Goal: Transaction & Acquisition: Purchase product/service

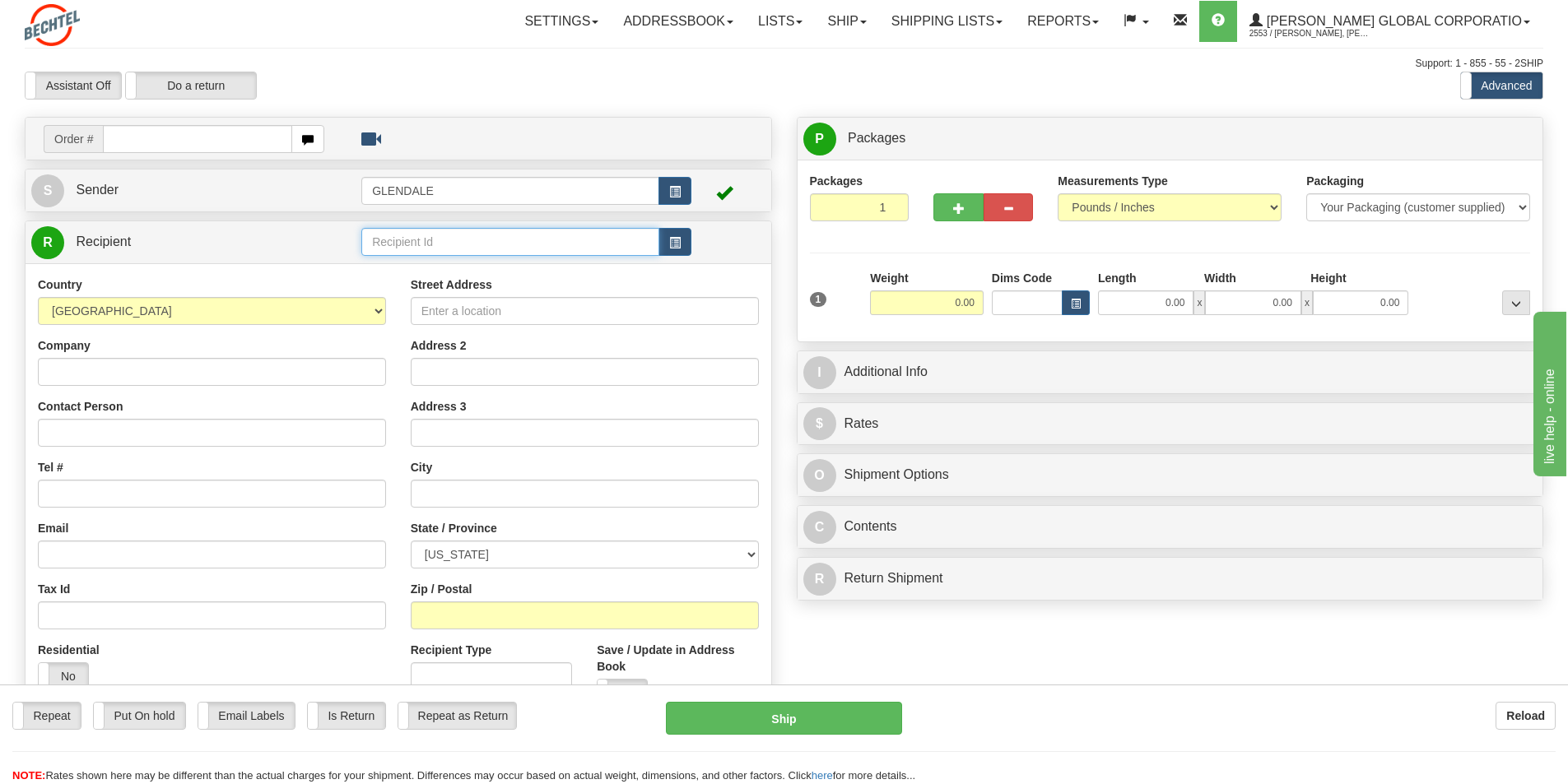
click at [407, 248] on input "text" at bounding box center [510, 241] width 298 height 28
type input "oakridge"
click button "Delete" at bounding box center [0, 0] width 0 height 0
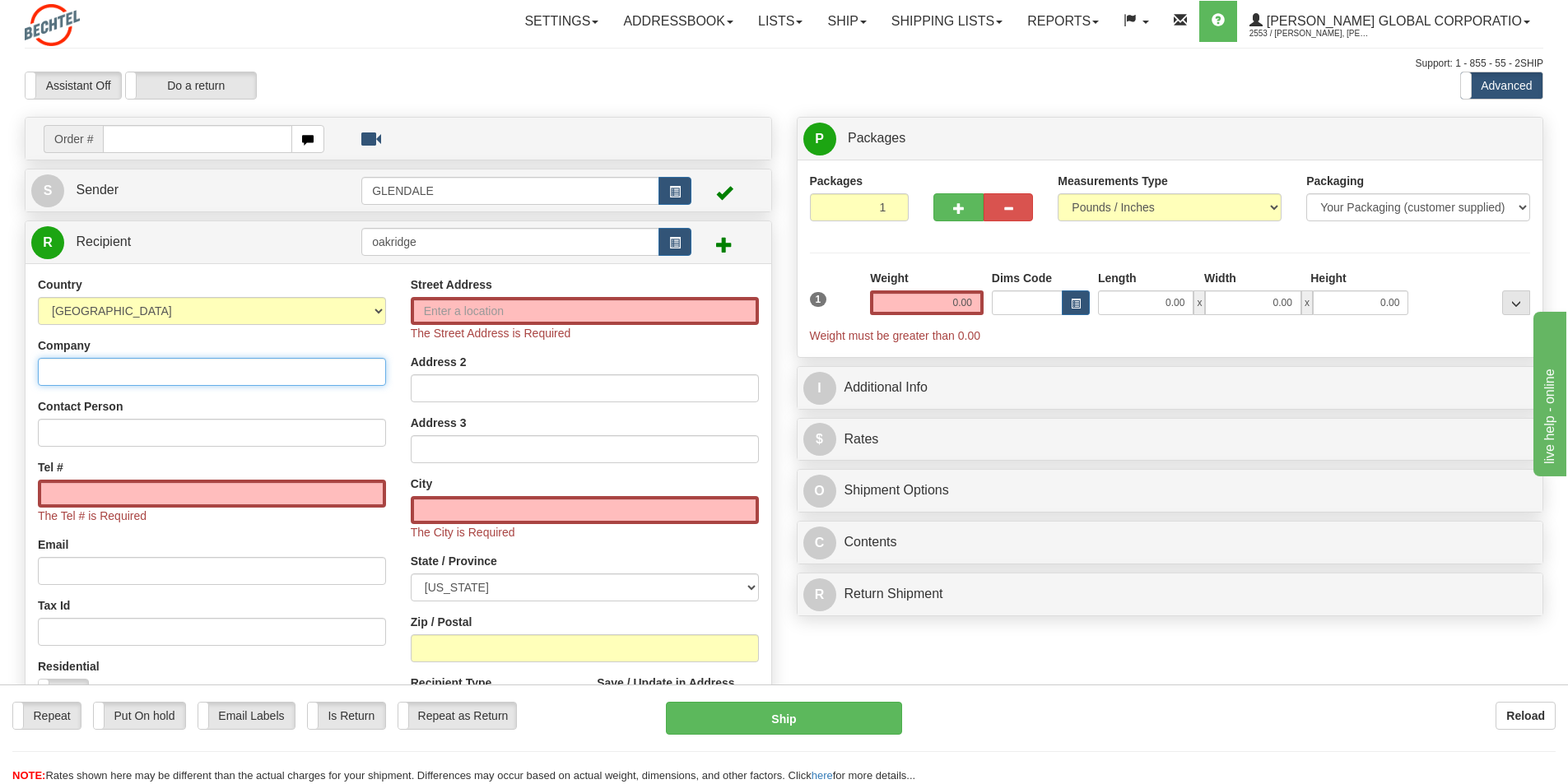
click at [72, 371] on input "Company" at bounding box center [211, 372] width 348 height 28
click at [746, 17] on link "Addressbook" at bounding box center [678, 21] width 135 height 41
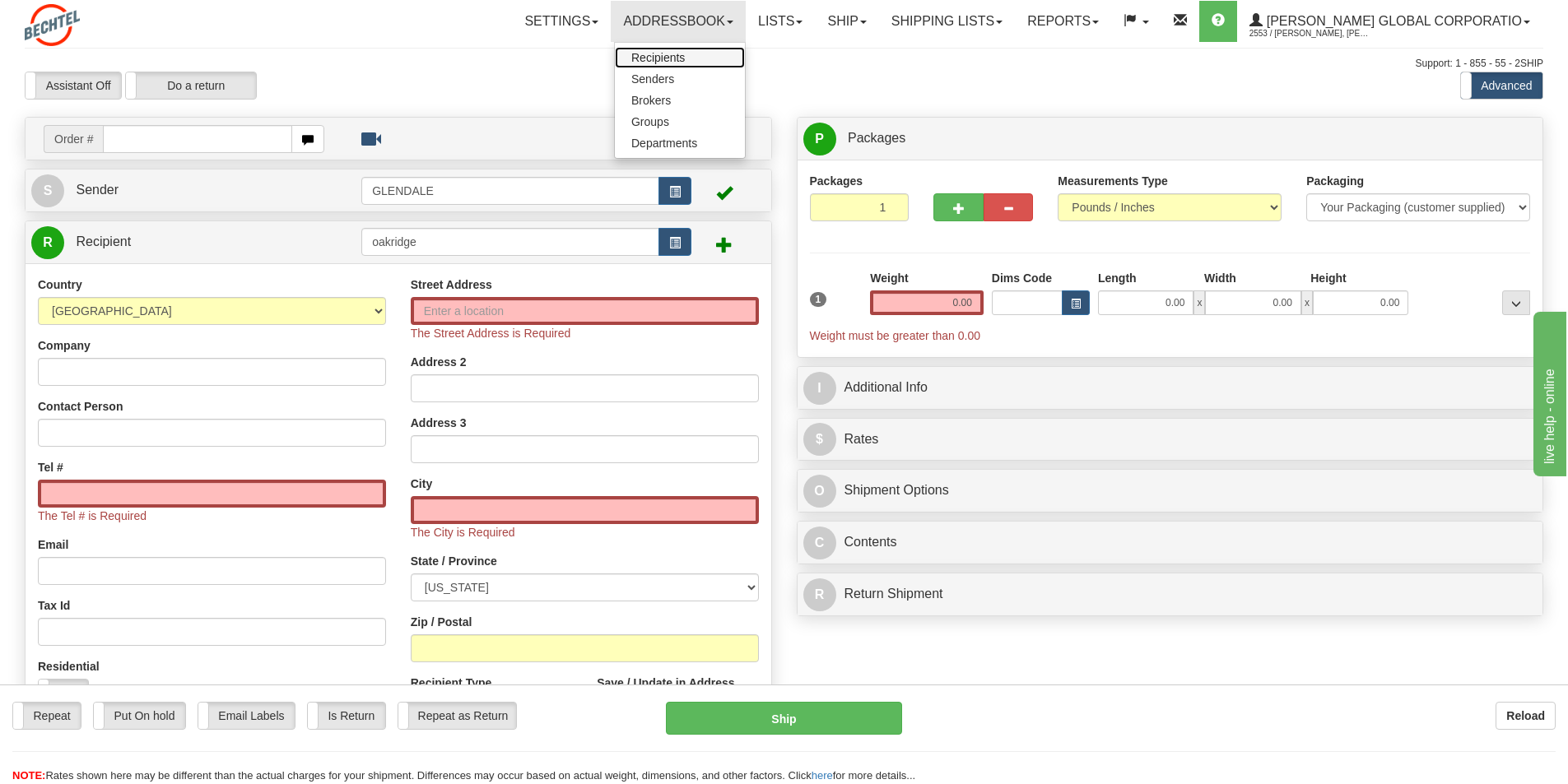
click at [678, 56] on span "Recipients" at bounding box center [658, 58] width 53 height 13
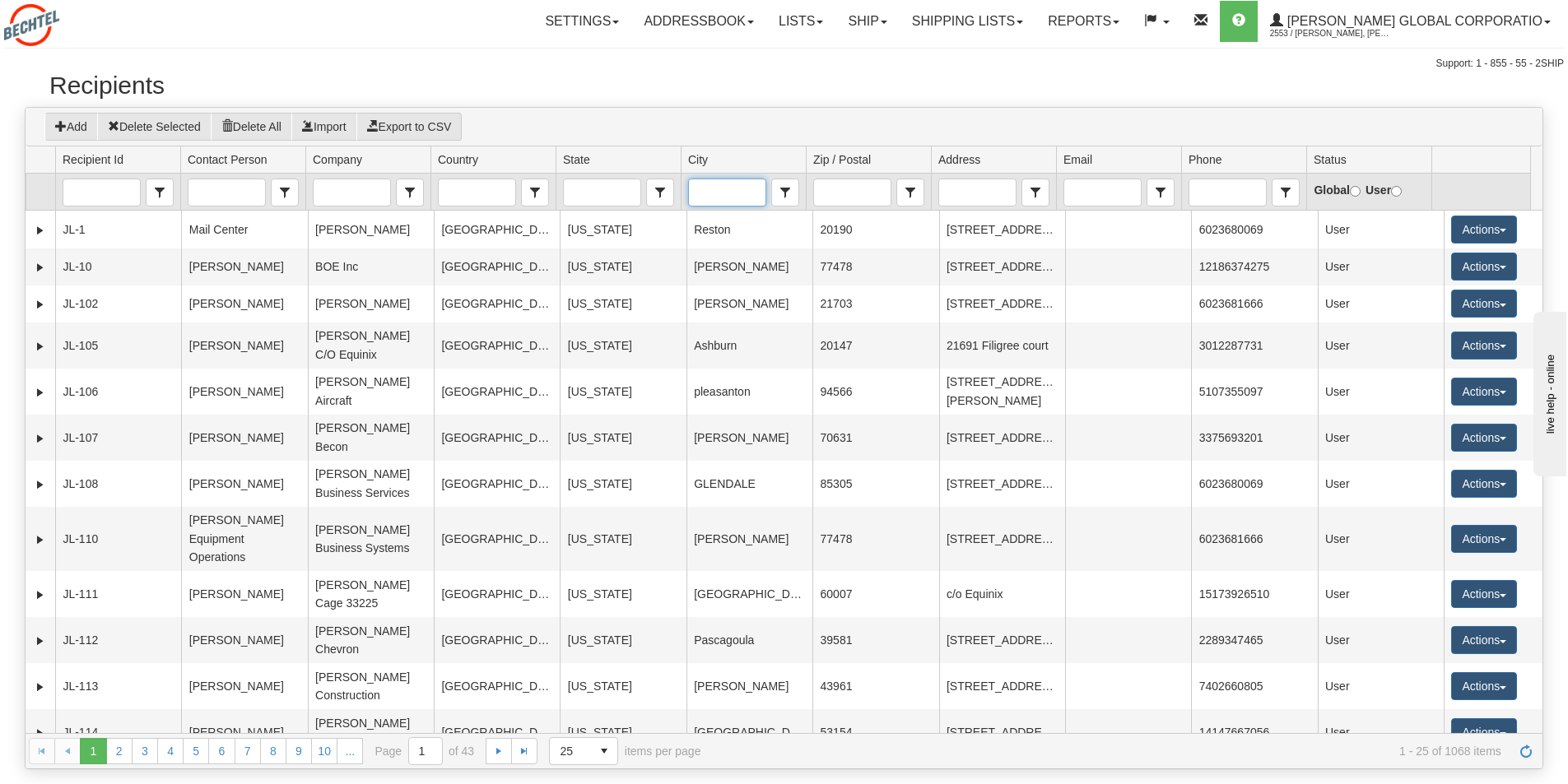
click at [705, 203] on input "City" at bounding box center [727, 192] width 75 height 27
click at [737, 240] on span "Oakridge" at bounding box center [718, 241] width 47 height 17
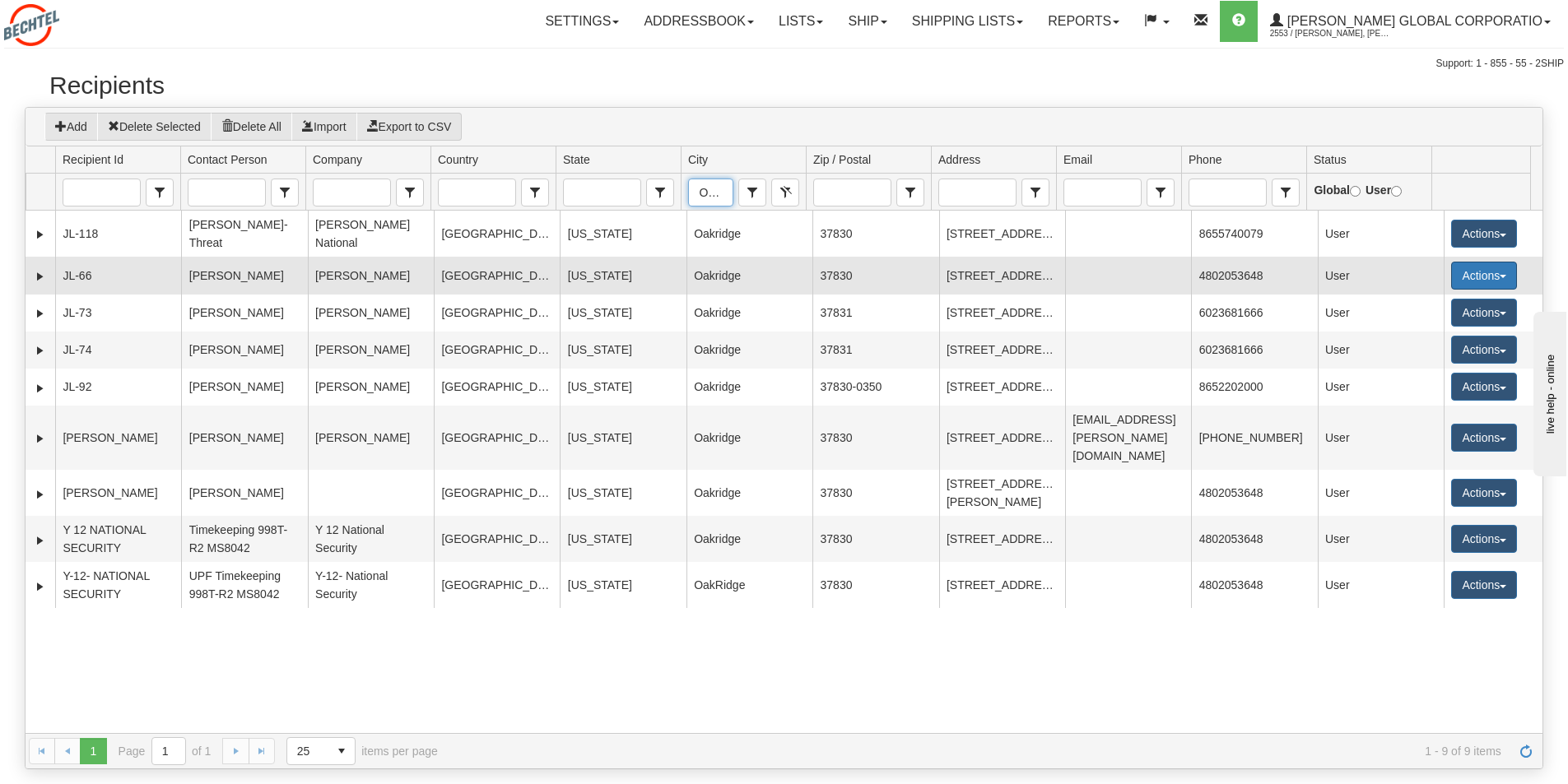
type input "Oakridge"
click at [1498, 279] on button "Actions" at bounding box center [1483, 275] width 66 height 28
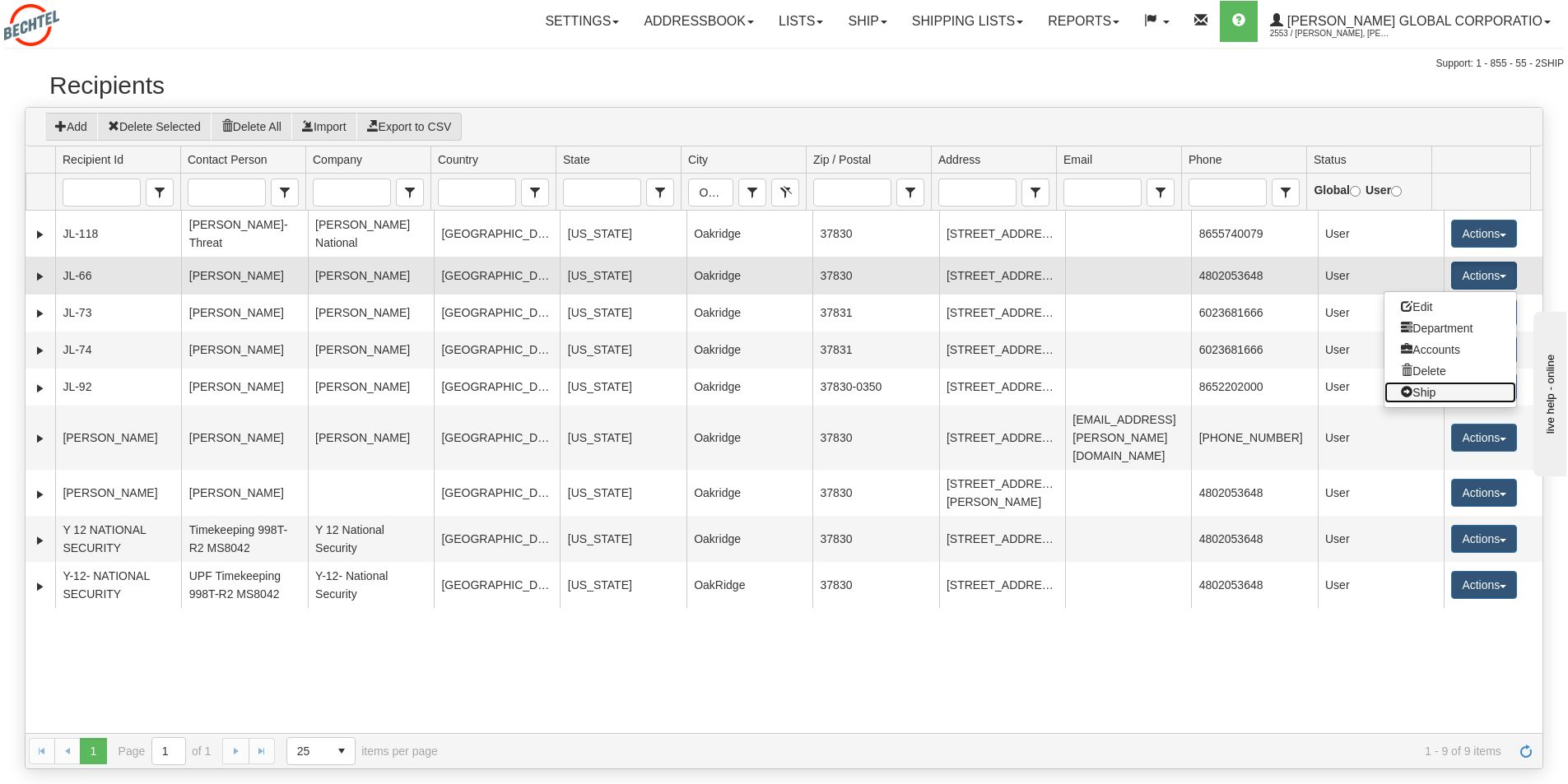
click at [1414, 396] on link "Ship" at bounding box center [1450, 392] width 131 height 21
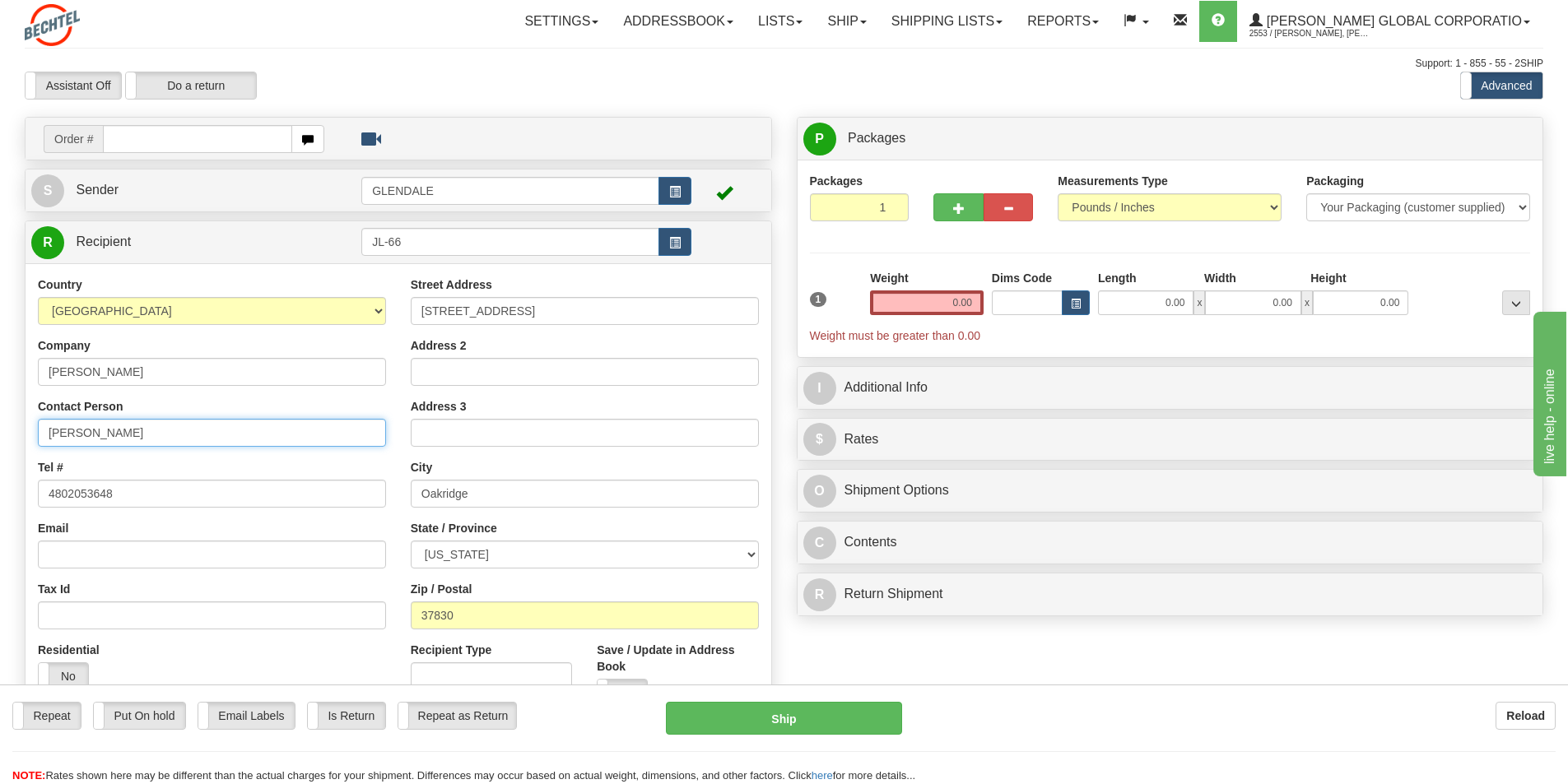
drag, startPoint x: 178, startPoint y: 426, endPoint x: 17, endPoint y: 398, distance: 163.4
click at [18, 398] on div "Create a label for the return Create Pickup Without Label Order # S Sender GLEN…" at bounding box center [398, 479] width 772 height 726
type input "Nancy Tilley"
drag, startPoint x: 973, startPoint y: 303, endPoint x: 944, endPoint y: 308, distance: 29.4
click at [944, 308] on input "0.00" at bounding box center [927, 302] width 114 height 25
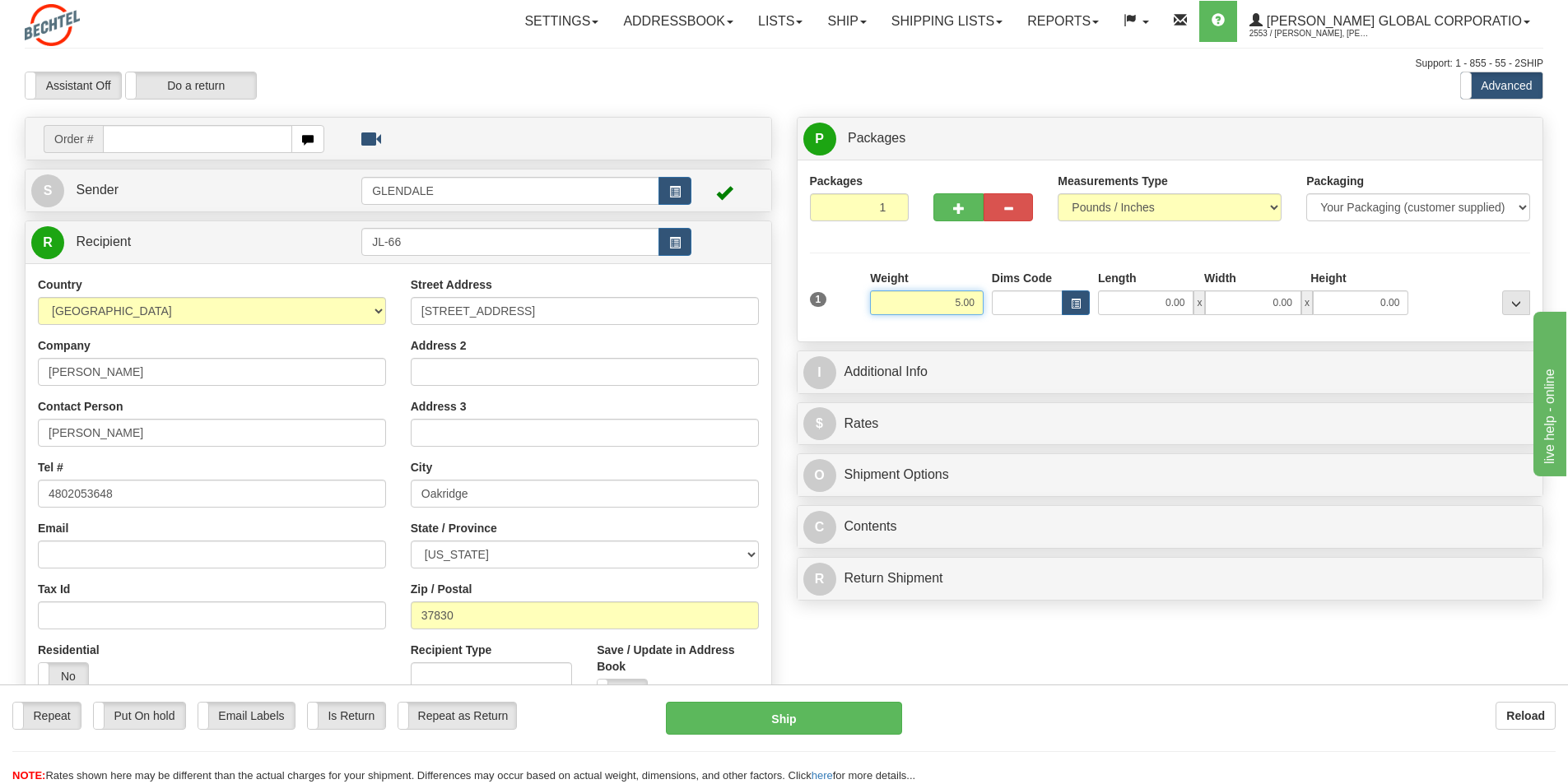
type input "5.00"
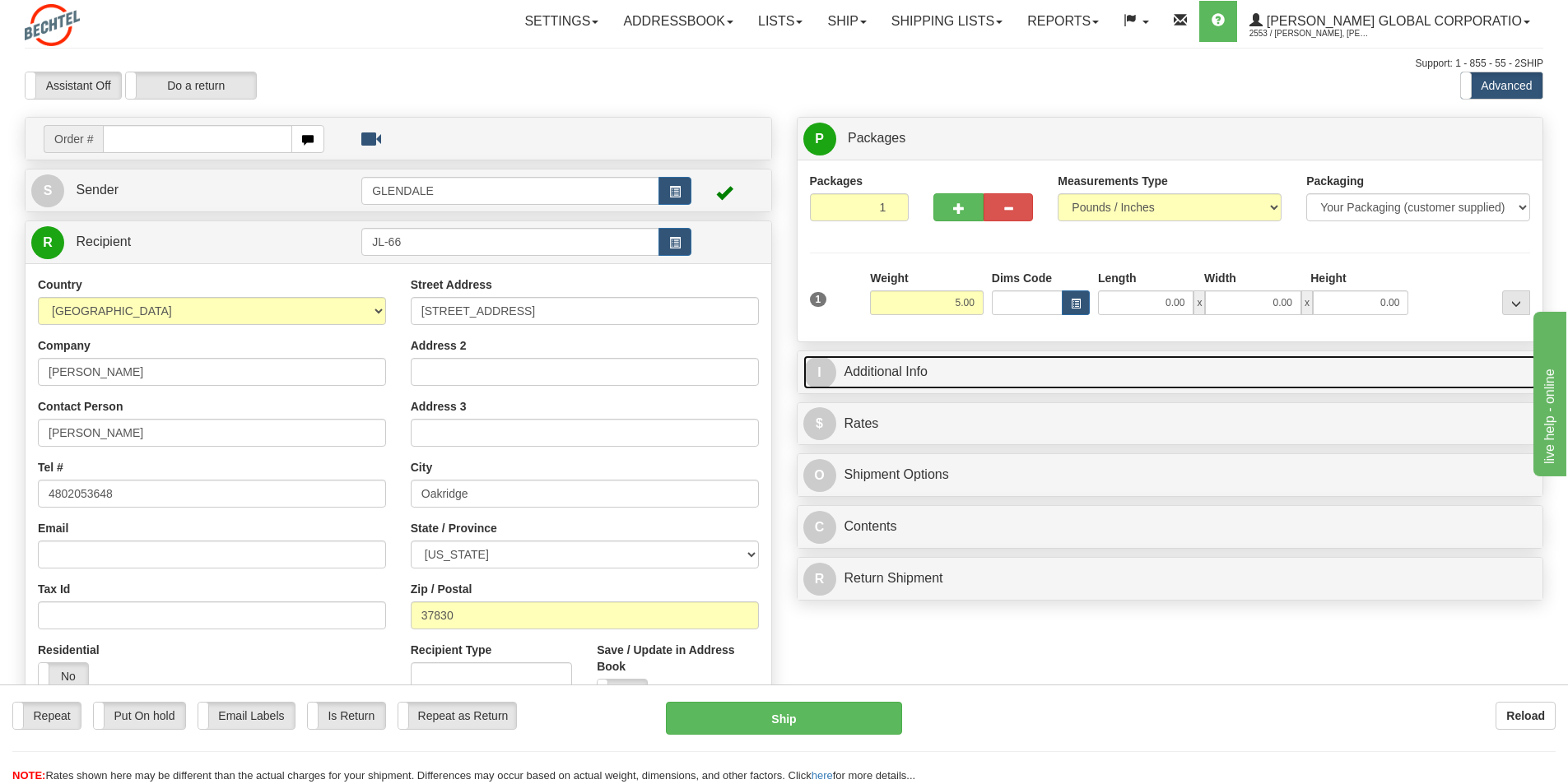
click at [891, 380] on link "I Additional Info" at bounding box center [1169, 372] width 734 height 34
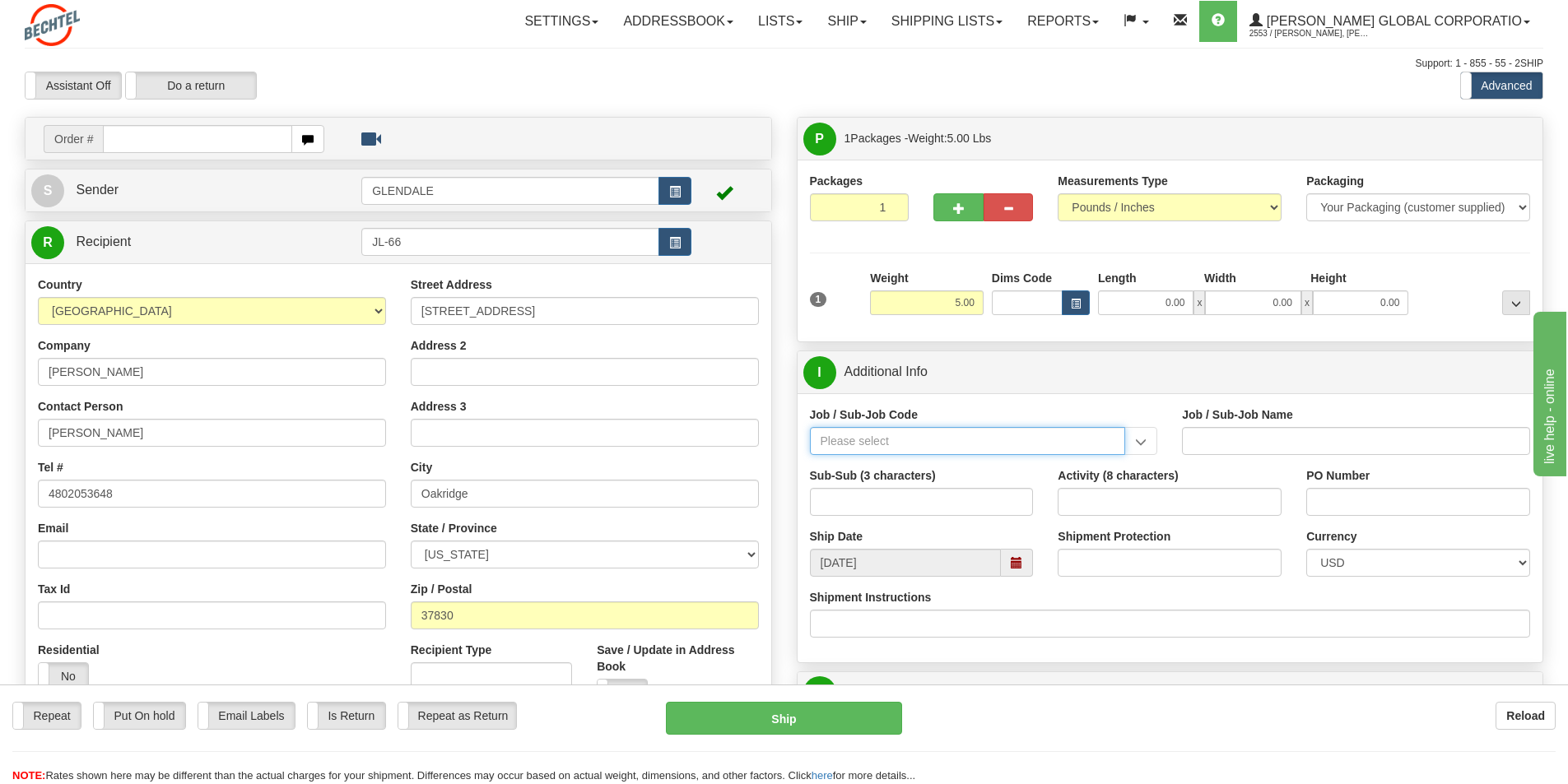
click at [851, 445] on input "Job / Sub-Job Code" at bounding box center [968, 441] width 316 height 28
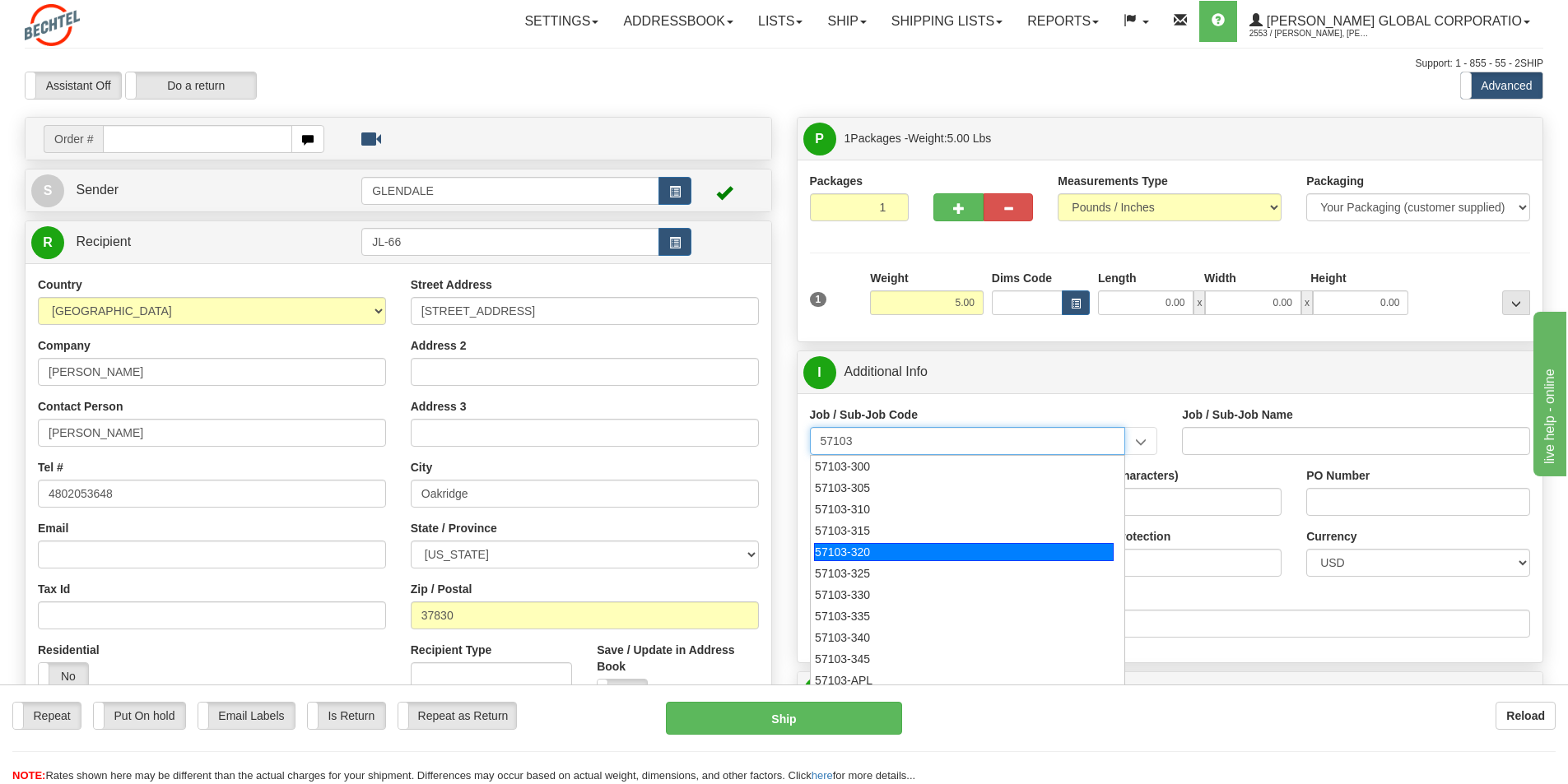
click at [881, 543] on div "57103-320" at bounding box center [964, 552] width 299 height 18
type input "57103-320"
type input "RESTON RO1 TIER 3-FACIL MGMT - MAIL OPERATIONS"
type input "57103-320"
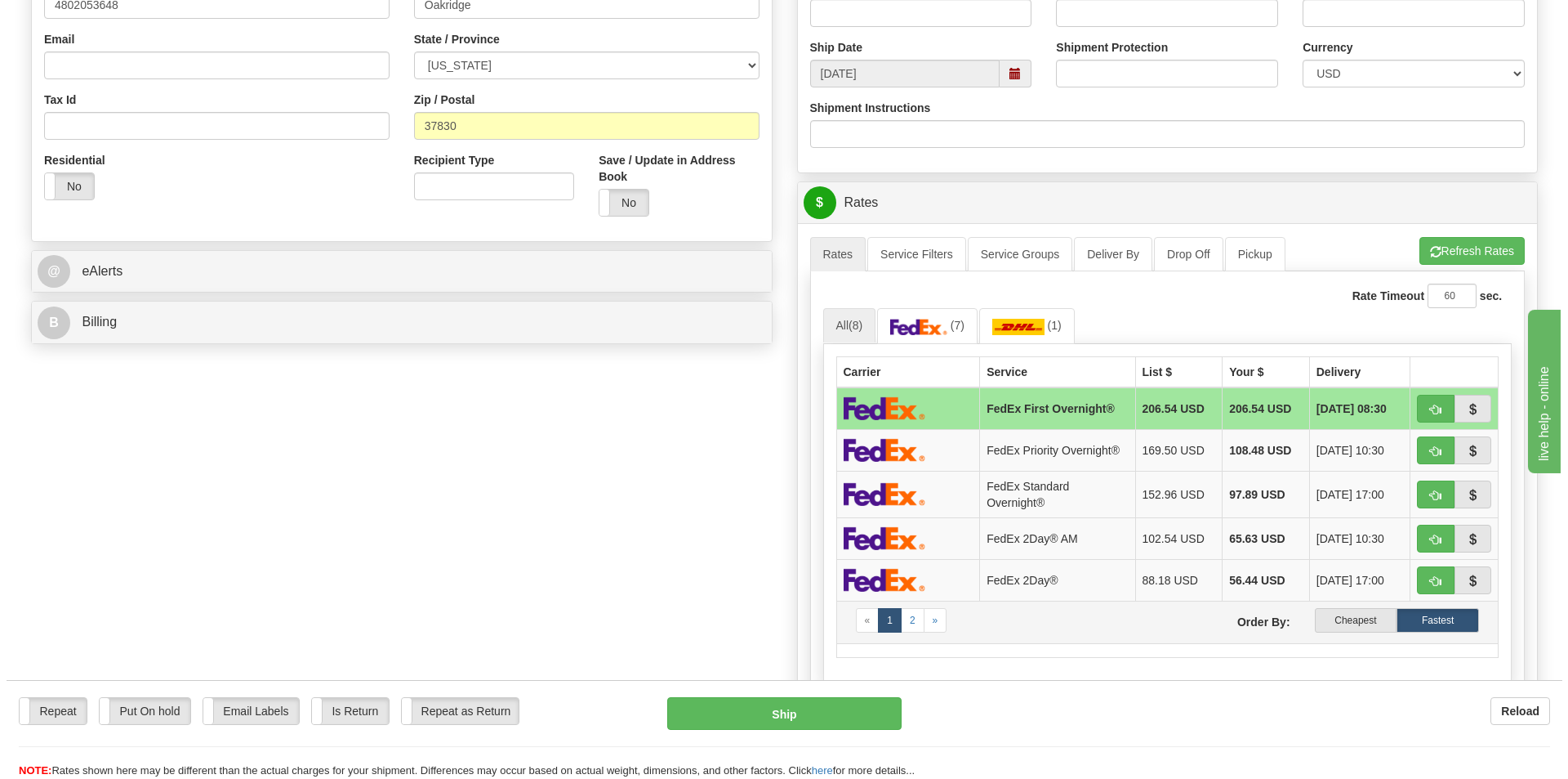
scroll to position [572, 0]
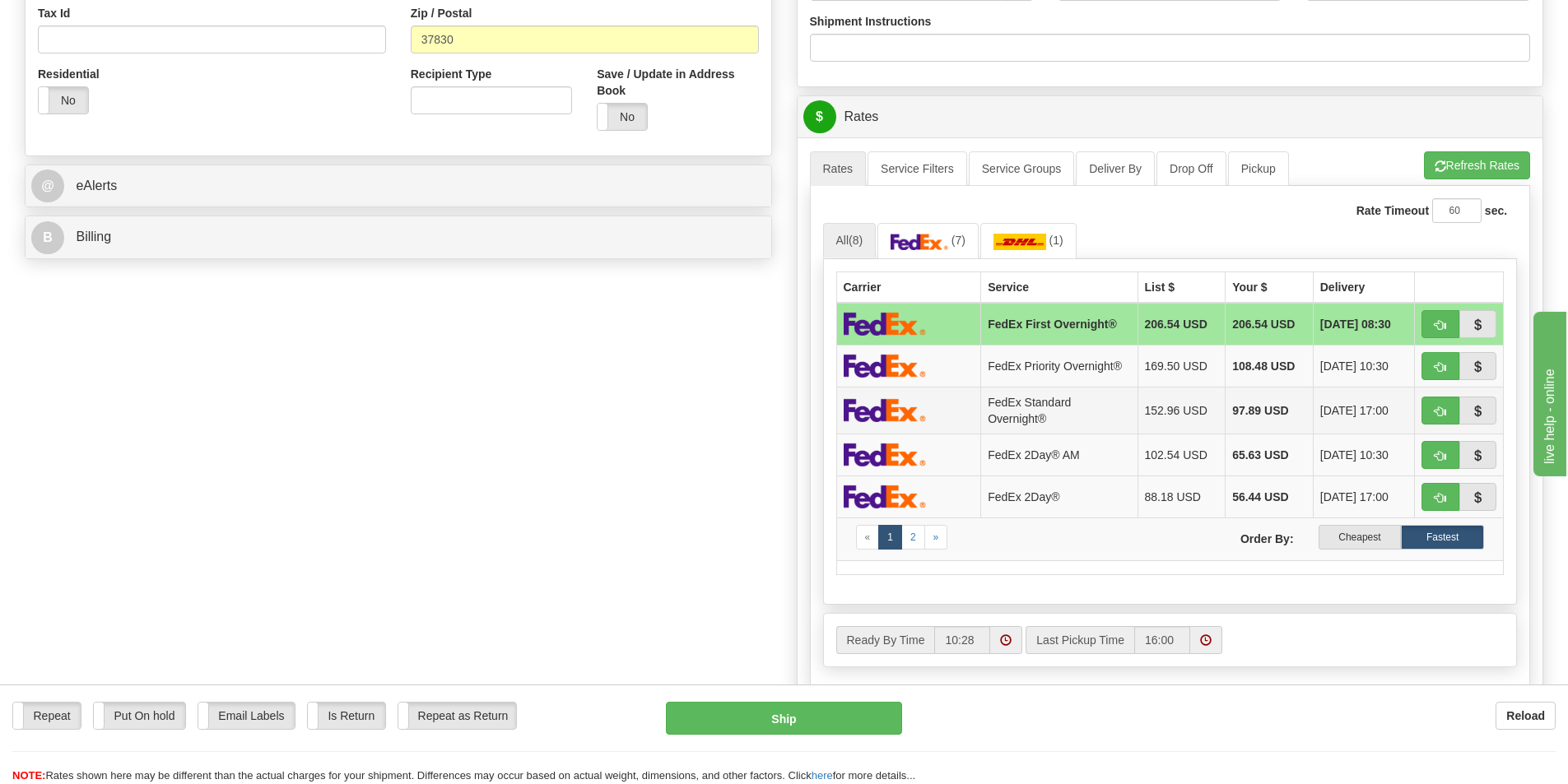
click at [892, 407] on img at bounding box center [885, 410] width 83 height 24
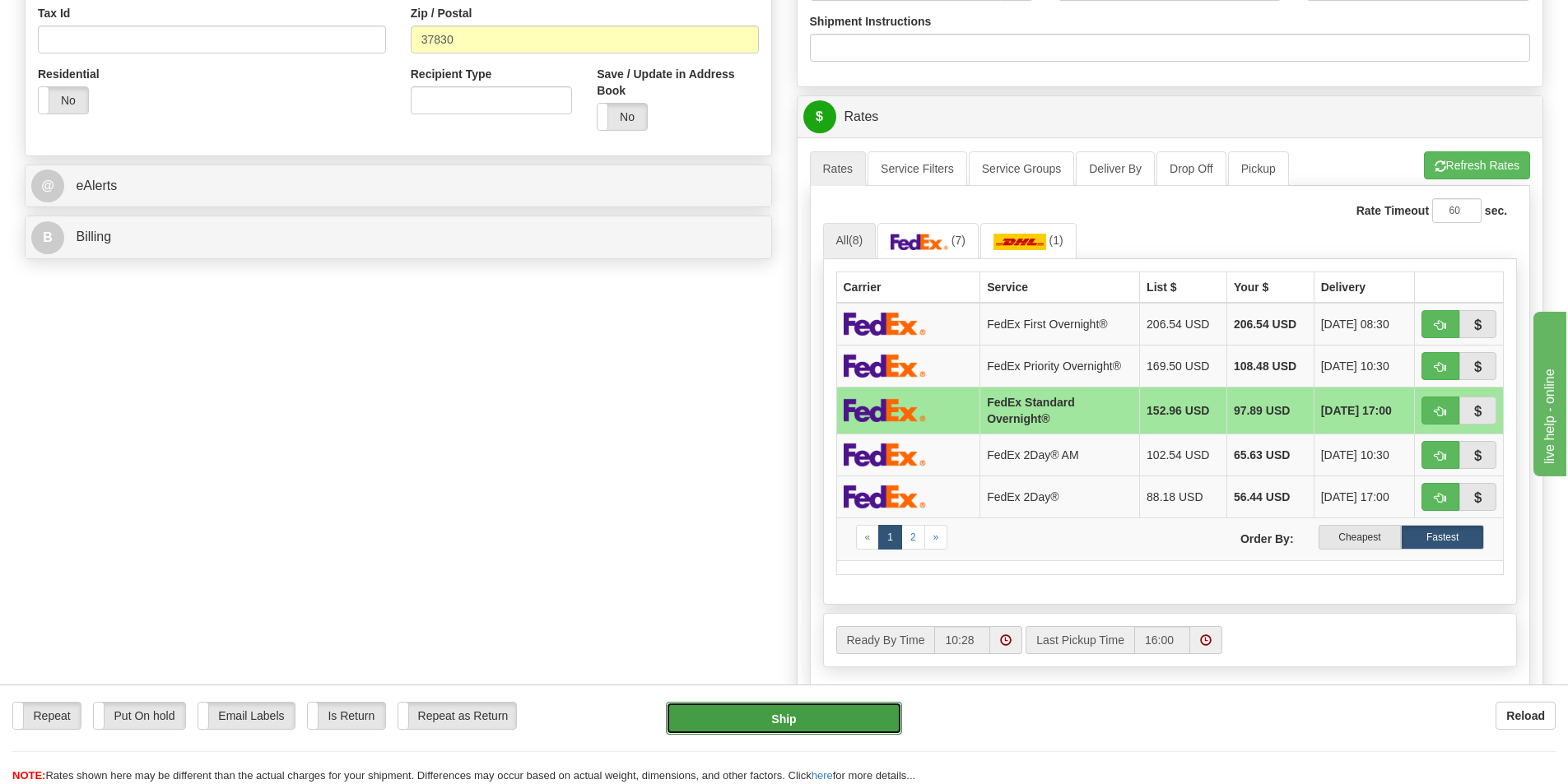
click at [775, 712] on button "Ship" at bounding box center [784, 718] width 236 height 33
type input "05"
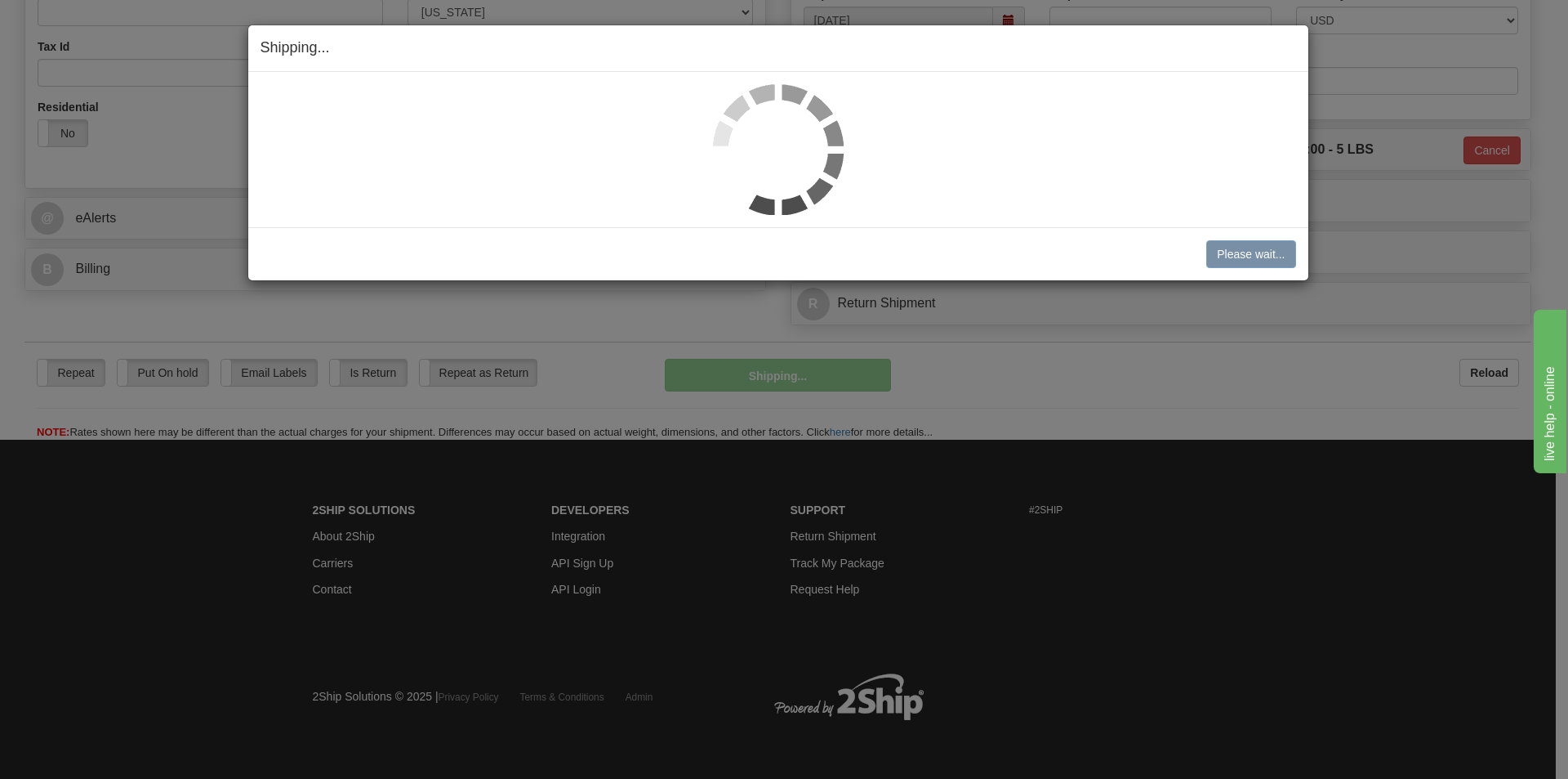
scroll to position [538, 0]
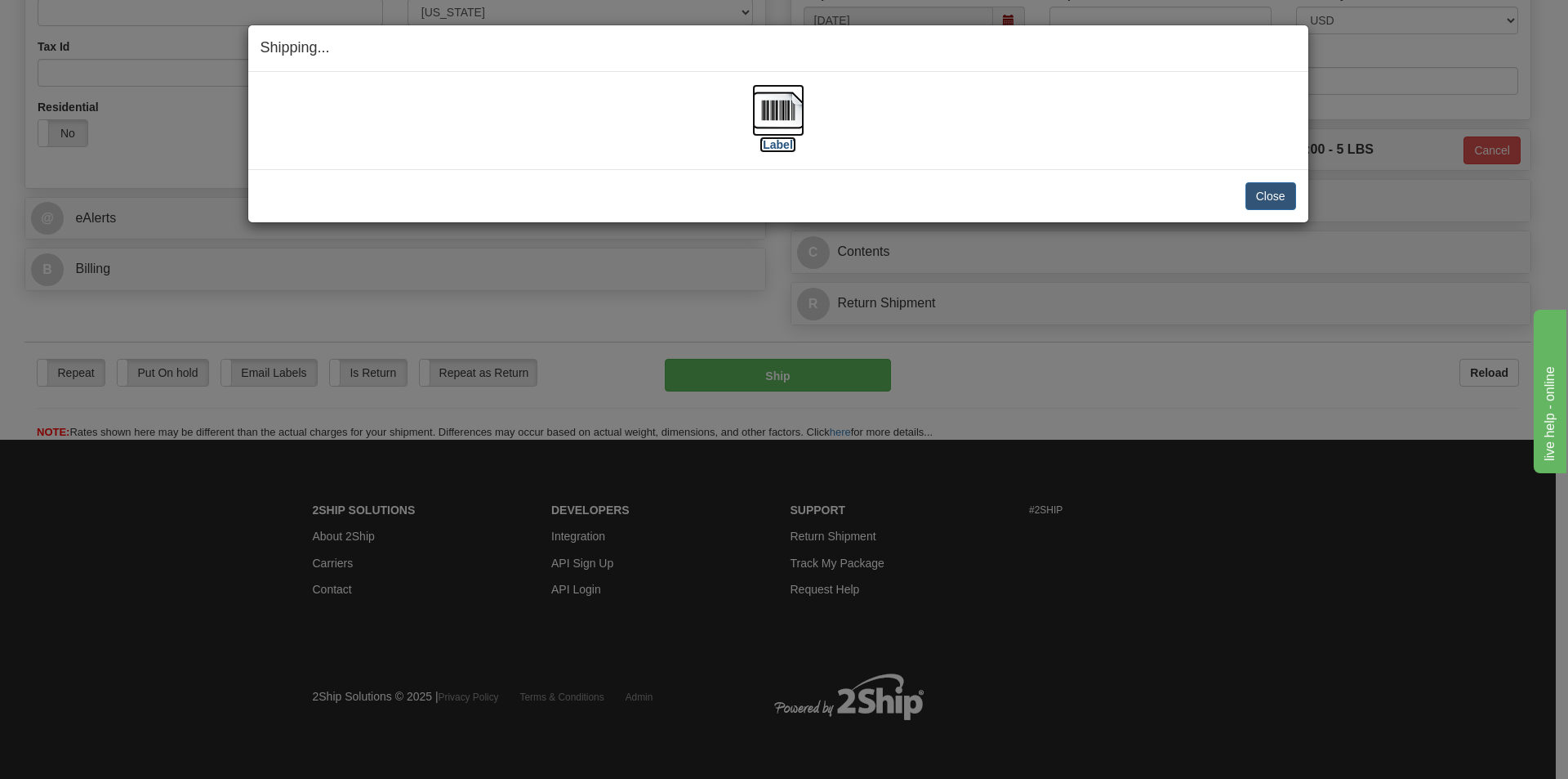
click at [772, 115] on img at bounding box center [778, 109] width 52 height 52
